Goal: Find specific page/section: Find specific page/section

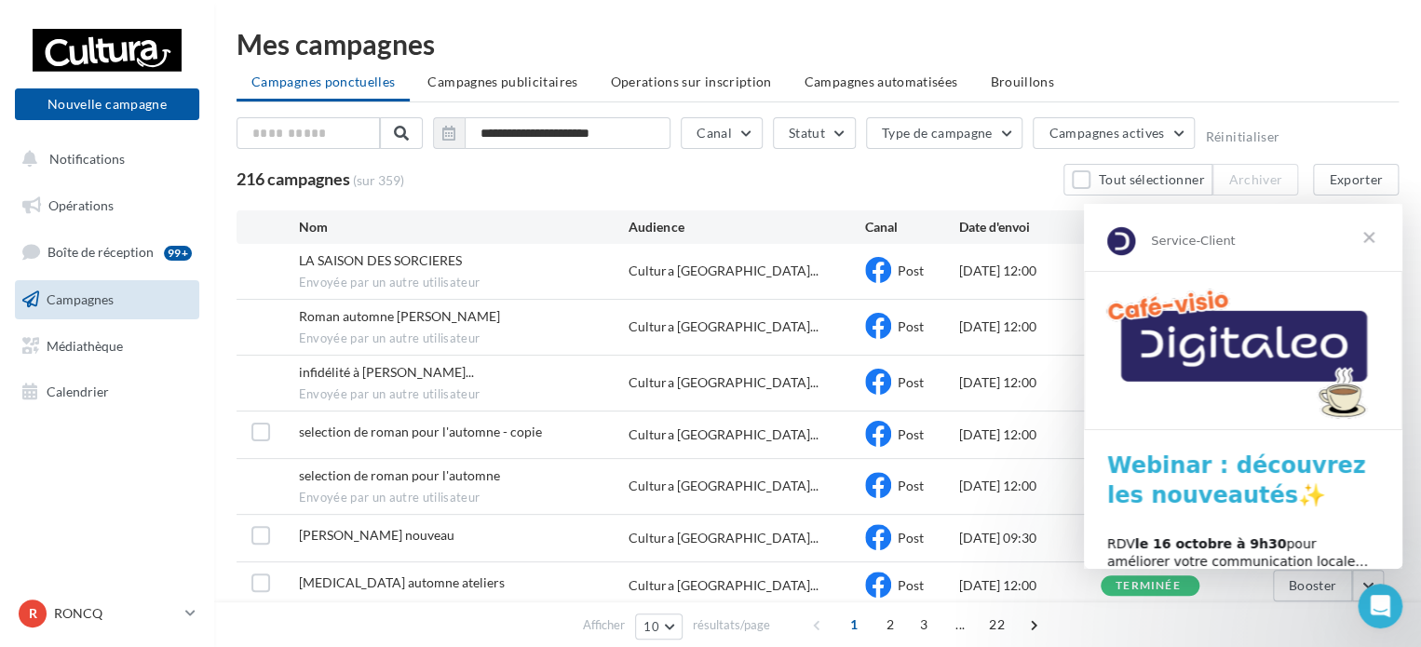
click at [1367, 236] on span "Fermer" at bounding box center [1368, 237] width 67 height 67
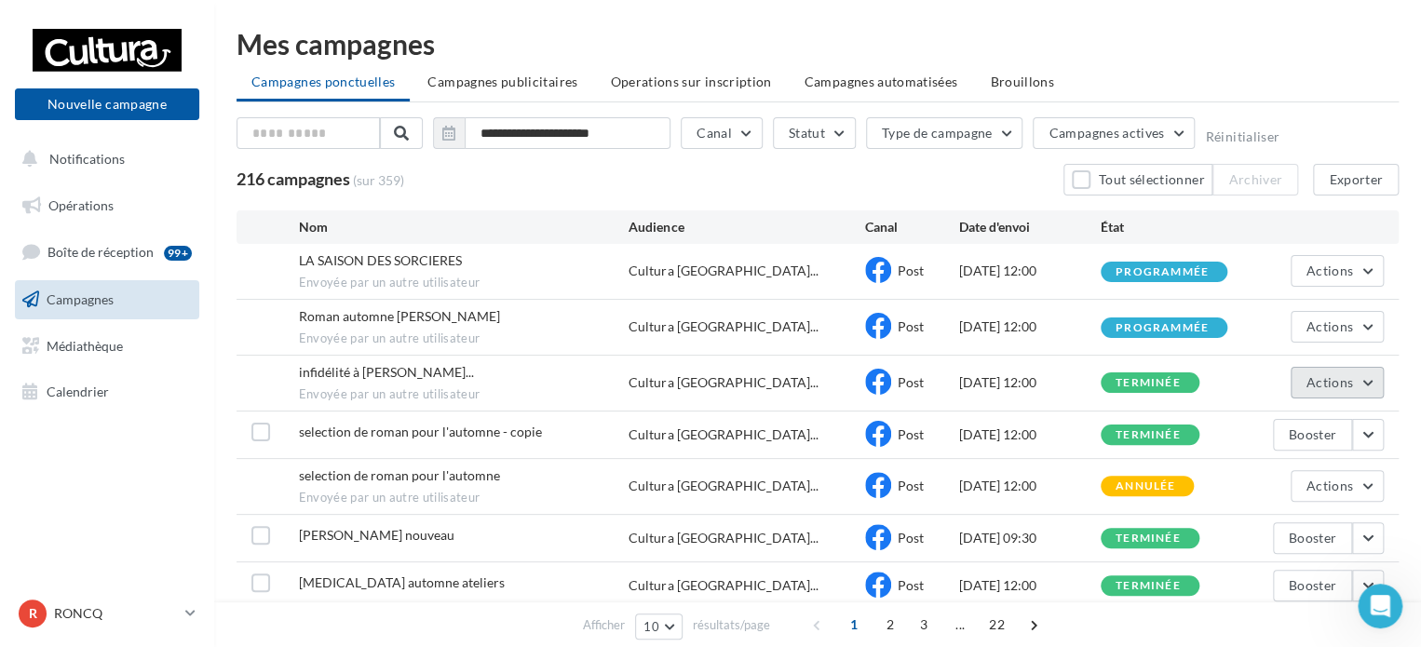
click at [1371, 383] on button "Actions" at bounding box center [1336, 383] width 93 height 32
click at [1324, 424] on button "Voir les résultats" at bounding box center [1290, 426] width 186 height 48
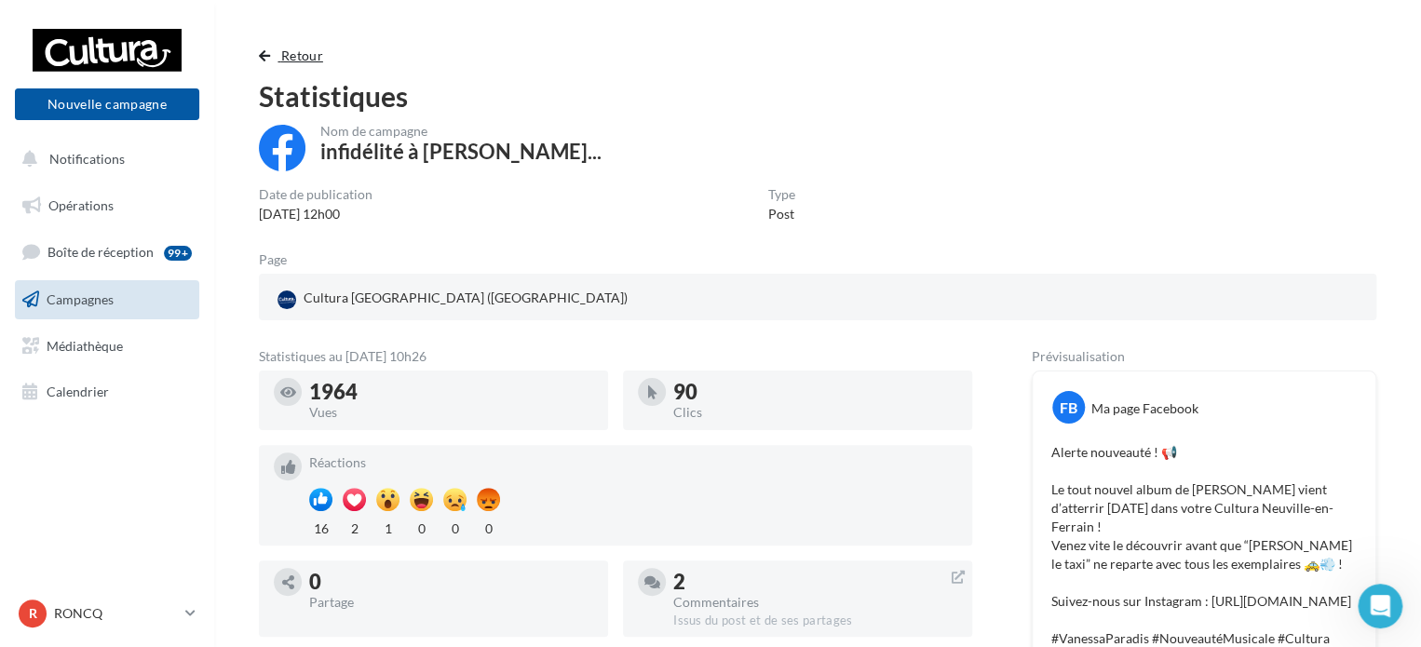
click at [274, 63] on button "Retour" at bounding box center [295, 56] width 72 height 22
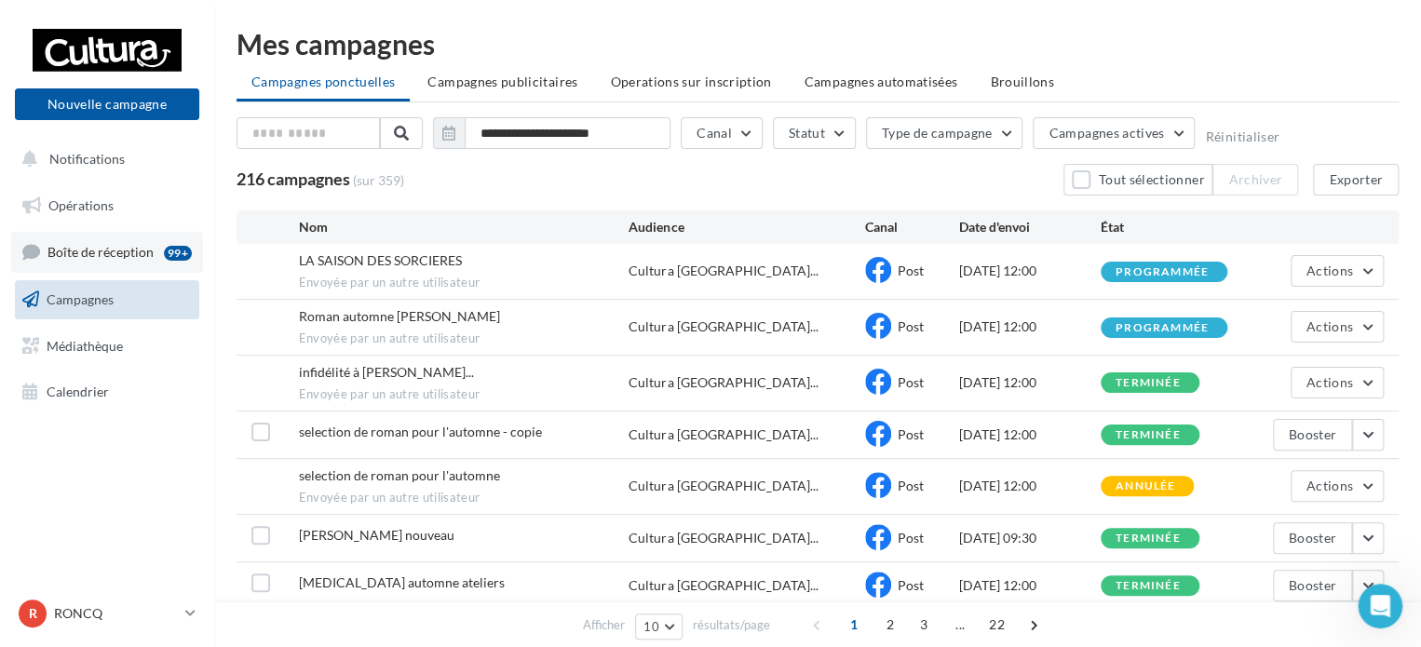
click at [142, 257] on span "Boîte de réception" at bounding box center [100, 252] width 106 height 16
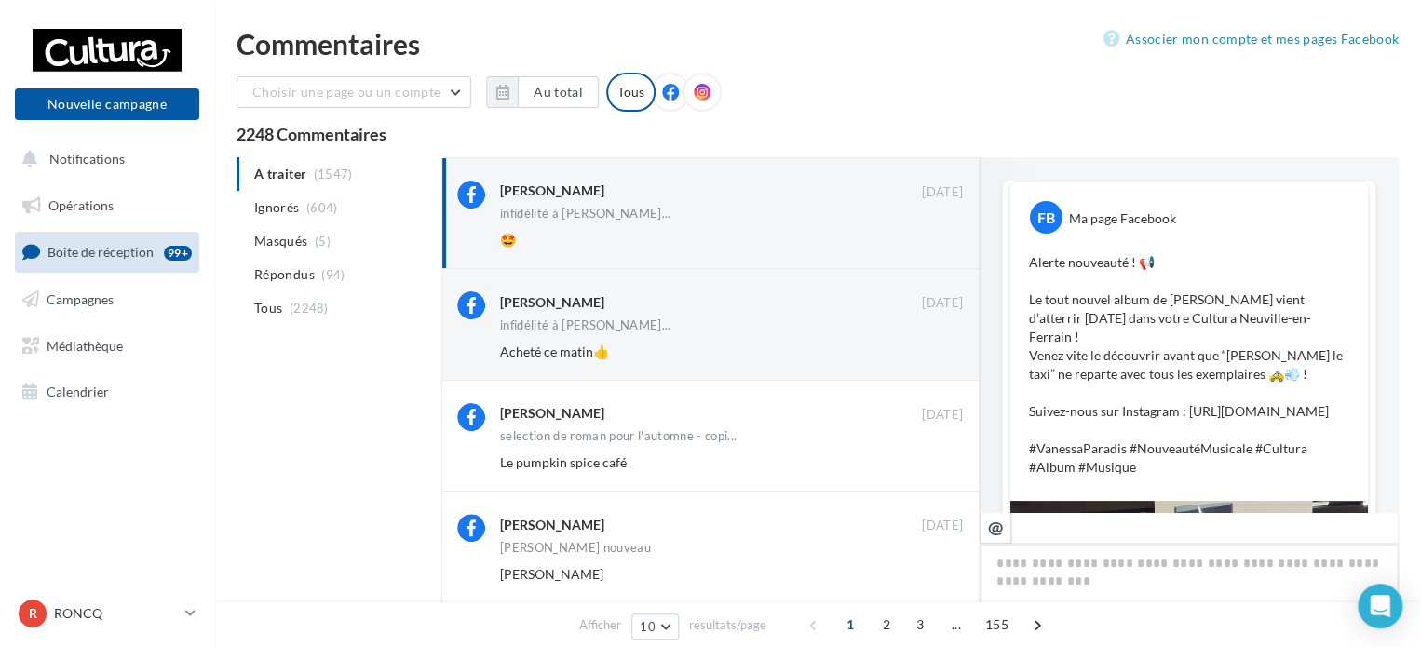
scroll to position [611, 0]
